Goal: Find contact information: Find contact information

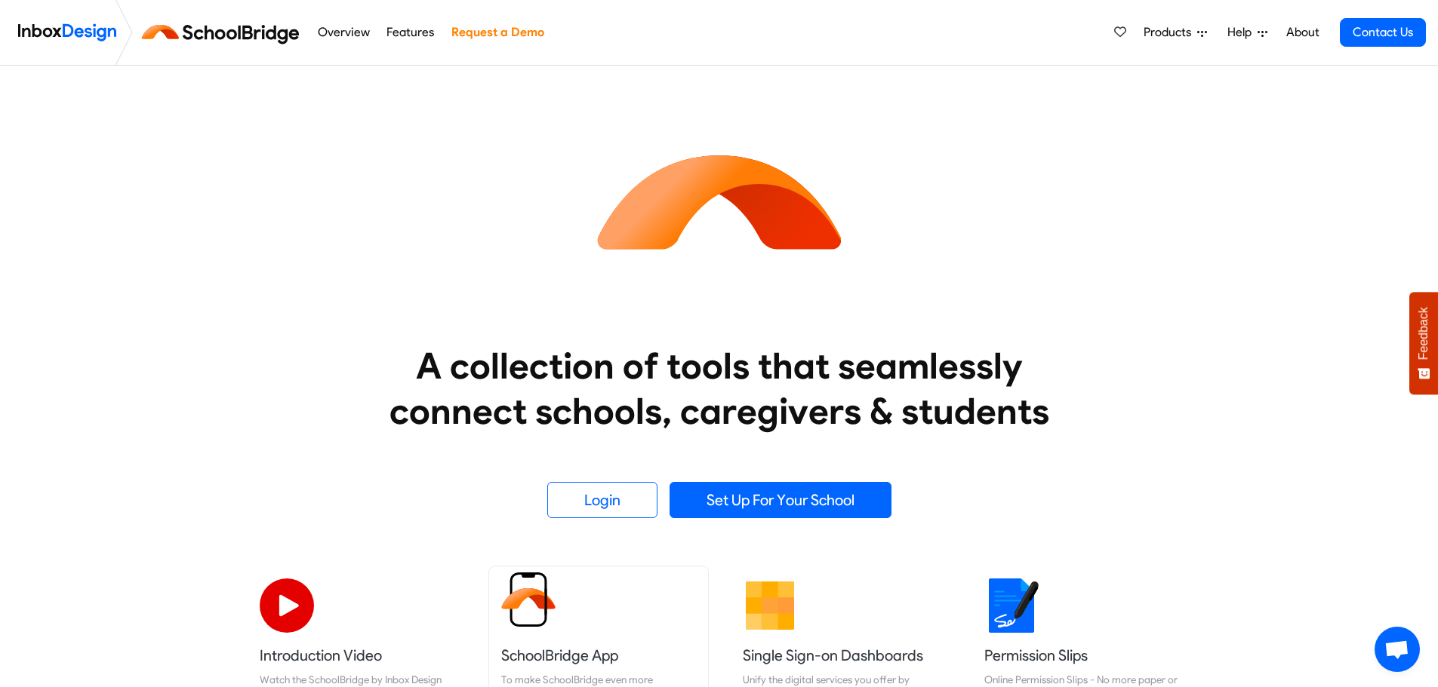
click at [607, 667] on link "SchoolBridge App To make SchoolBridge even more convenient for caregivers, stud…" at bounding box center [598, 687] width 219 height 241
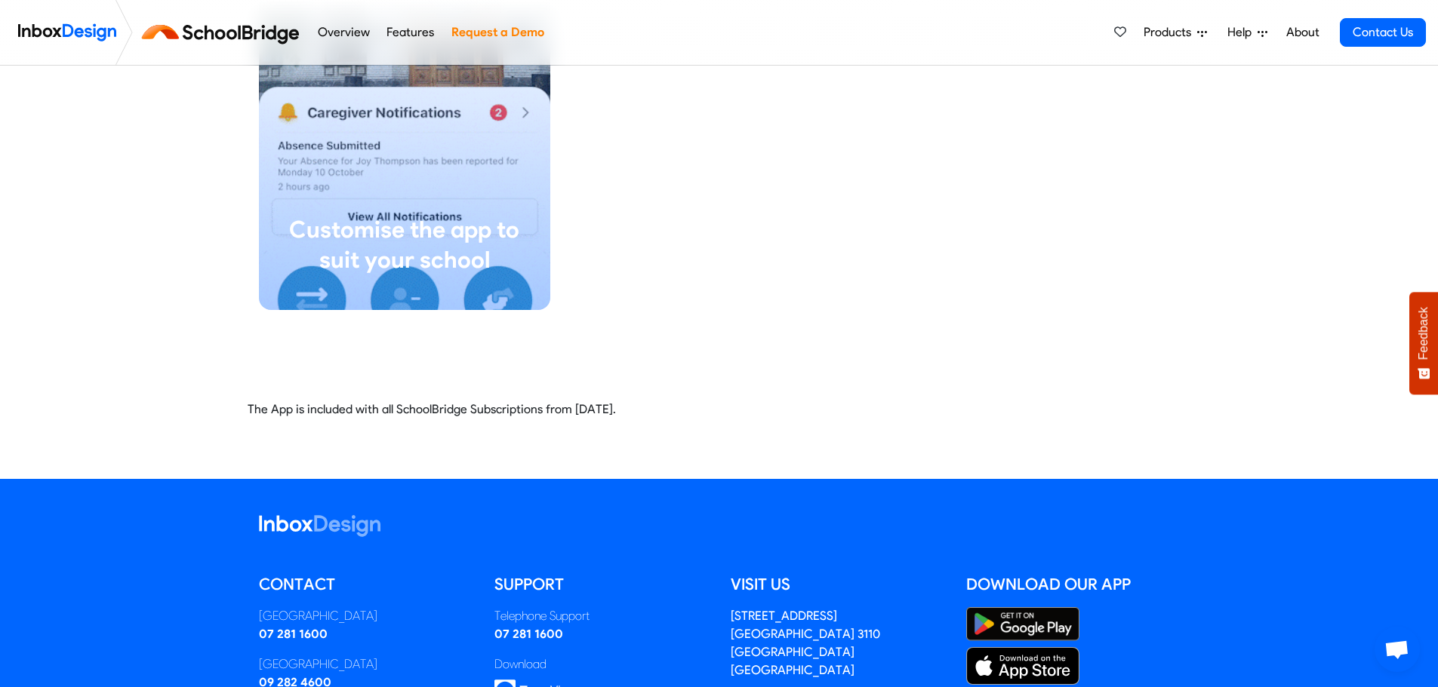
scroll to position [3547, 0]
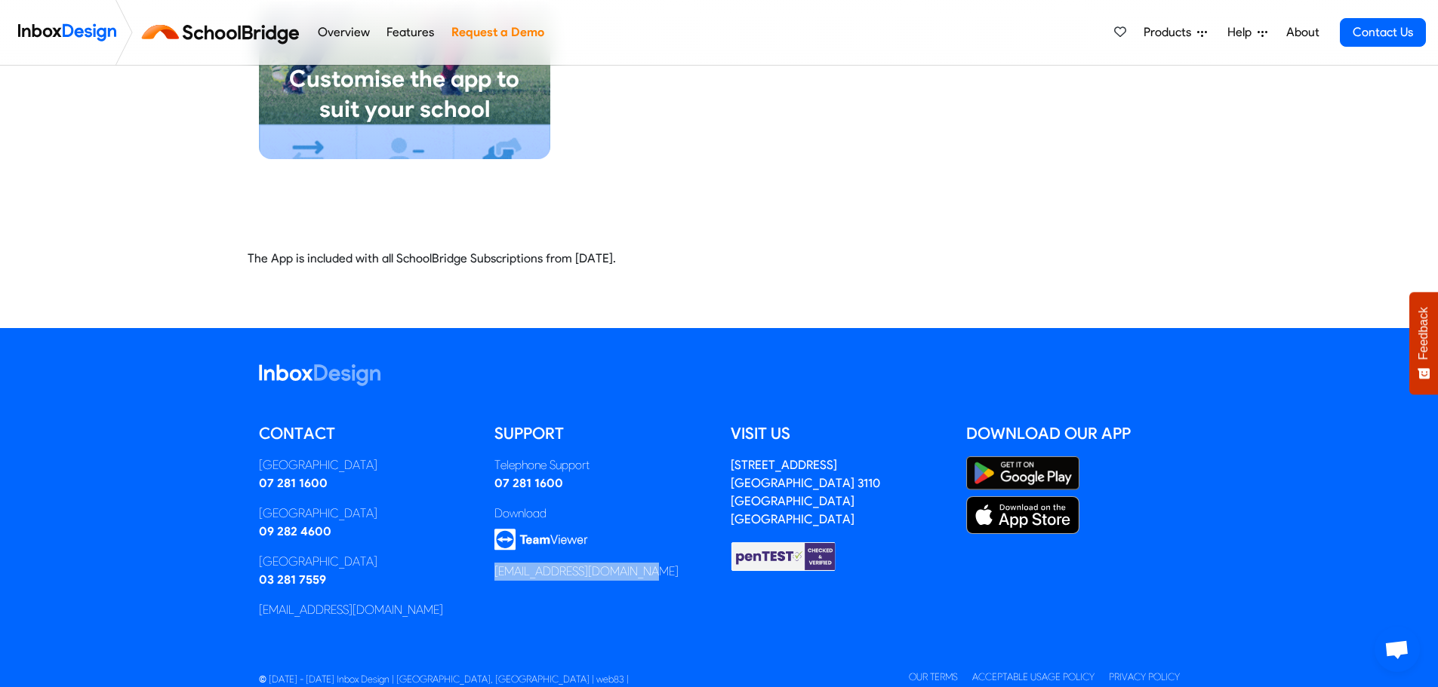
drag, startPoint x: 653, startPoint y: 573, endPoint x: 491, endPoint y: 575, distance: 161.5
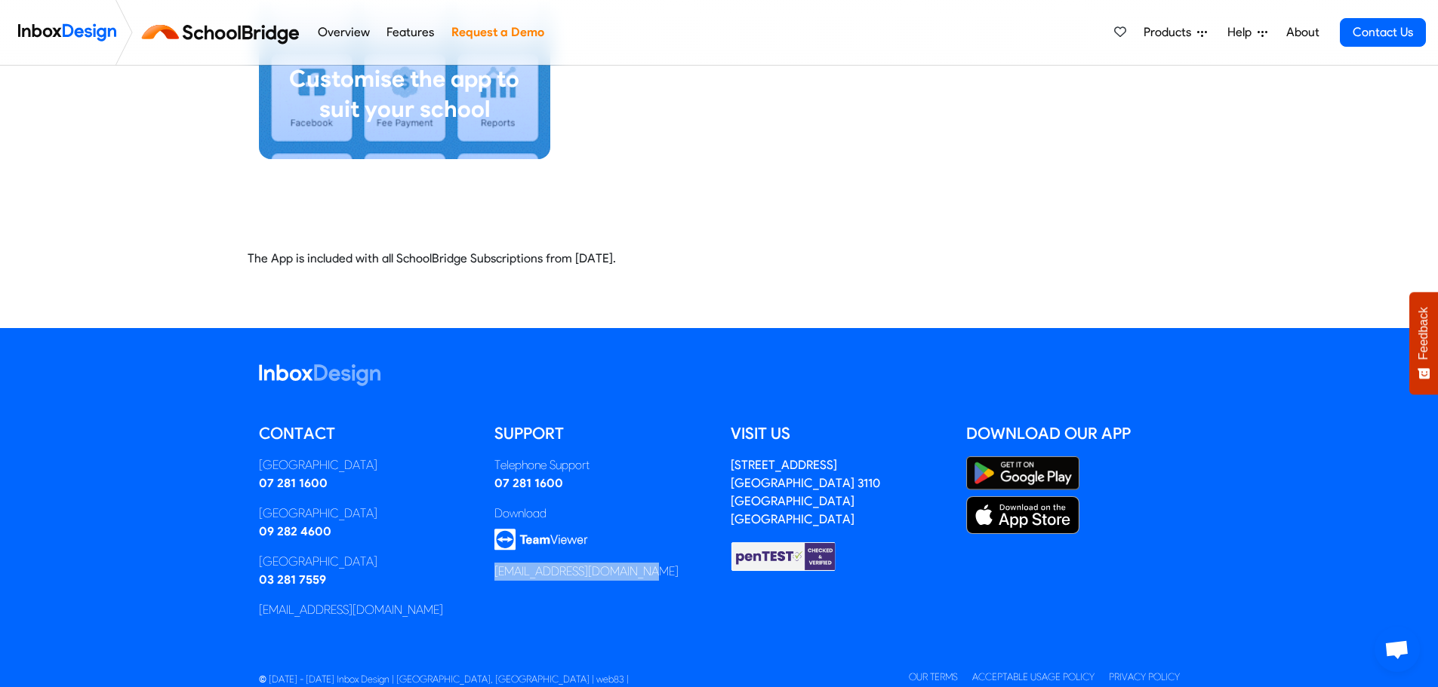
click at [491, 575] on div "Support Telephone Support 07 281 1600 Download [EMAIL_ADDRESS][DOMAIN_NAME]" at bounding box center [601, 528] width 236 height 210
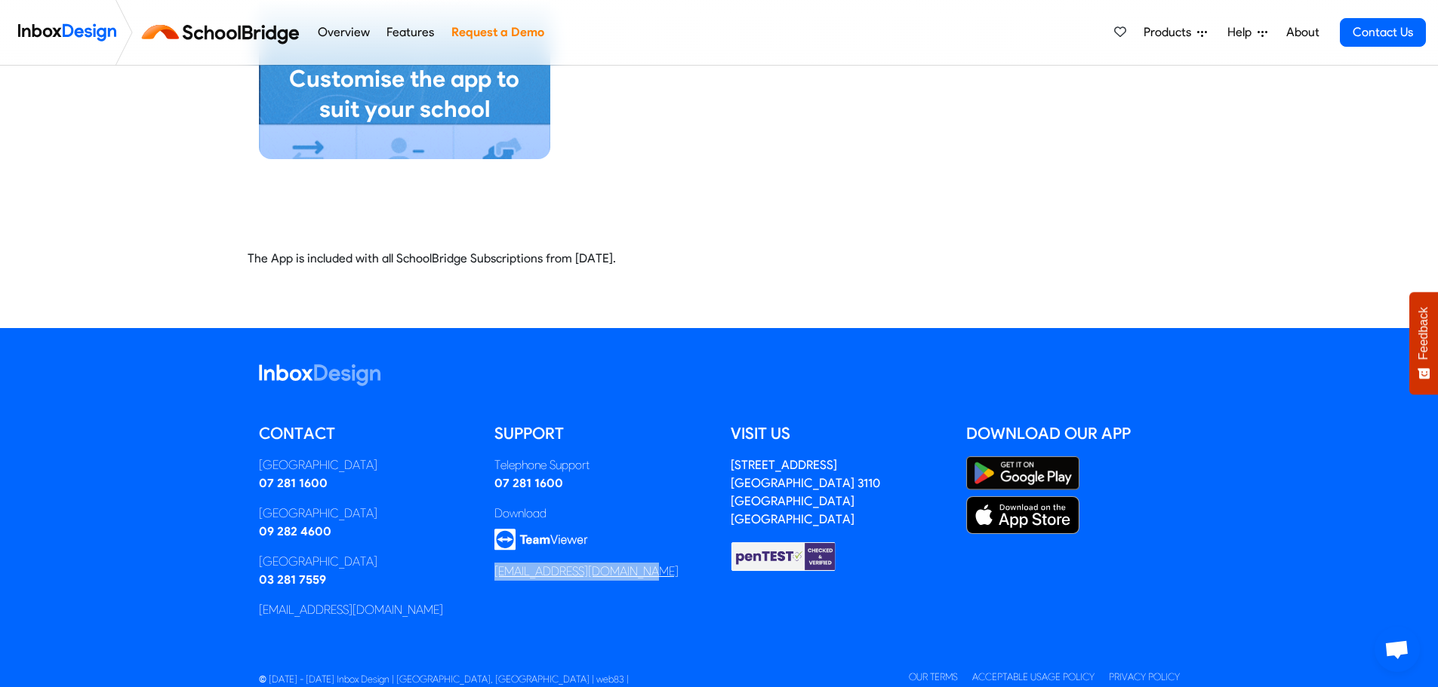
copy link "[EMAIL_ADDRESS][DOMAIN_NAME]"
